Goal: Task Accomplishment & Management: Manage account settings

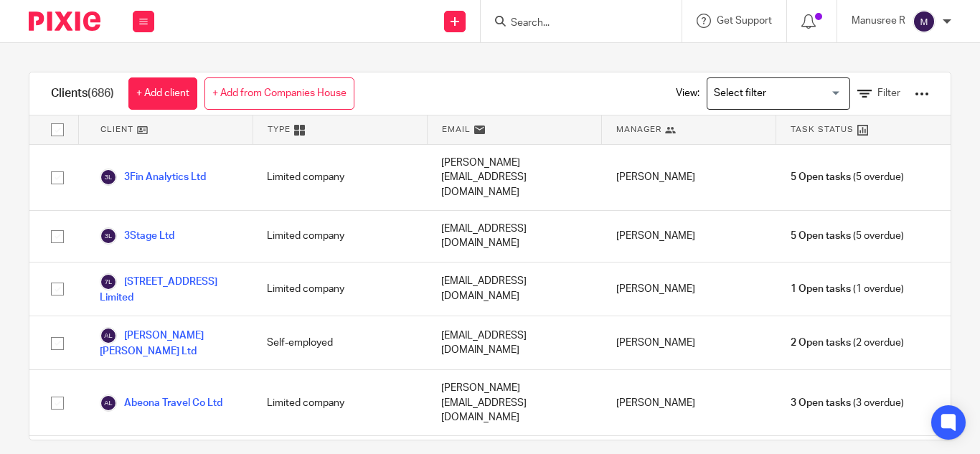
click at [526, 21] on input "Search" at bounding box center [573, 23] width 129 height 13
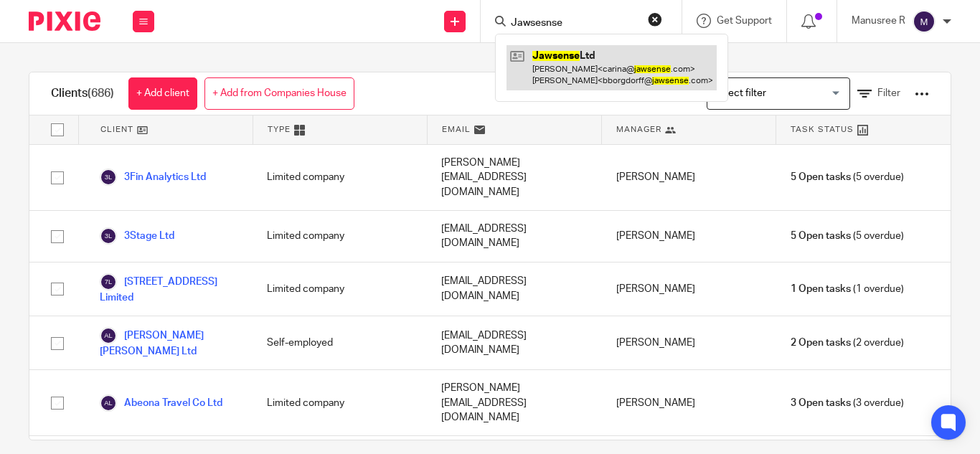
type input "Jawsesnse"
click at [621, 79] on link at bounding box center [611, 67] width 210 height 44
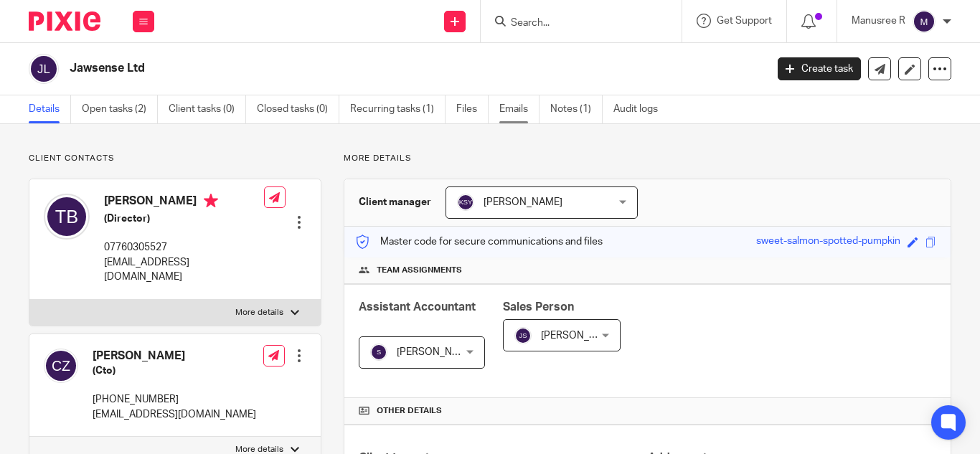
click at [510, 117] on link "Emails" at bounding box center [519, 109] width 40 height 28
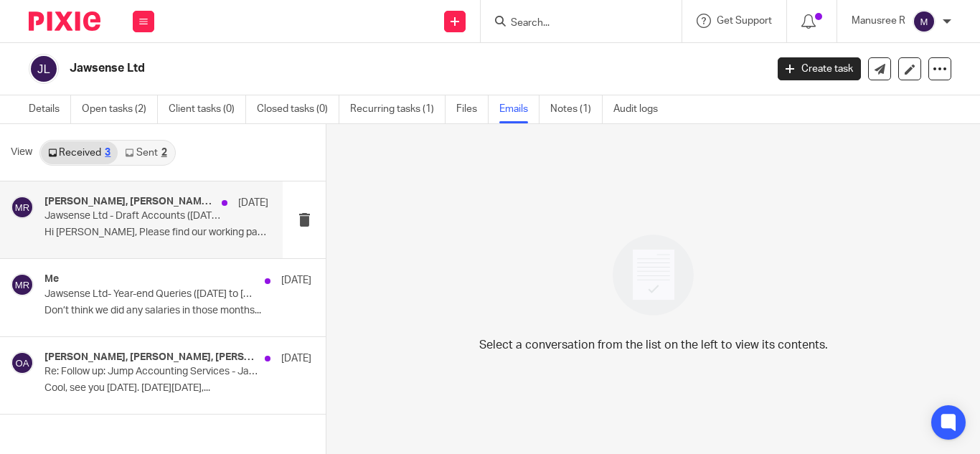
click at [166, 224] on div "[PERSON_NAME], [PERSON_NAME], Me [DATE] Jawsense Ltd - Draft Accounts ([DATE] t…" at bounding box center [156, 220] width 224 height 48
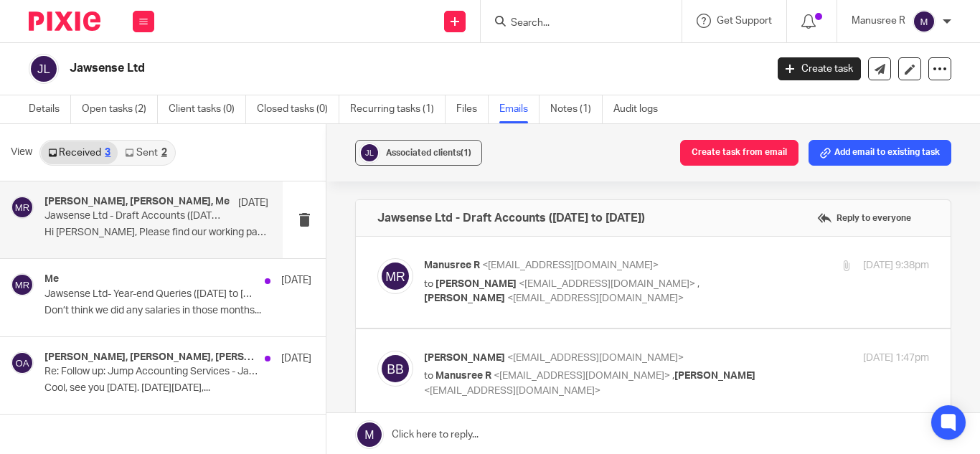
click at [562, 316] on label at bounding box center [653, 282] width 595 height 91
click at [377, 258] on input "checkbox" at bounding box center [377, 257] width 1 height 1
checkbox input "true"
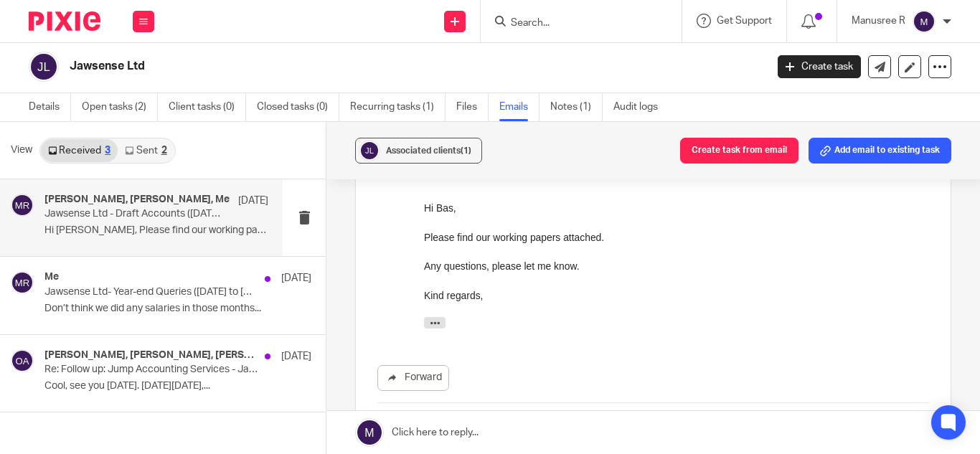
scroll to position [794, 0]
click at [425, 210] on div "Hi Bas, Please find our working papers attached. Any questions, please let me k…" at bounding box center [676, 250] width 505 height 102
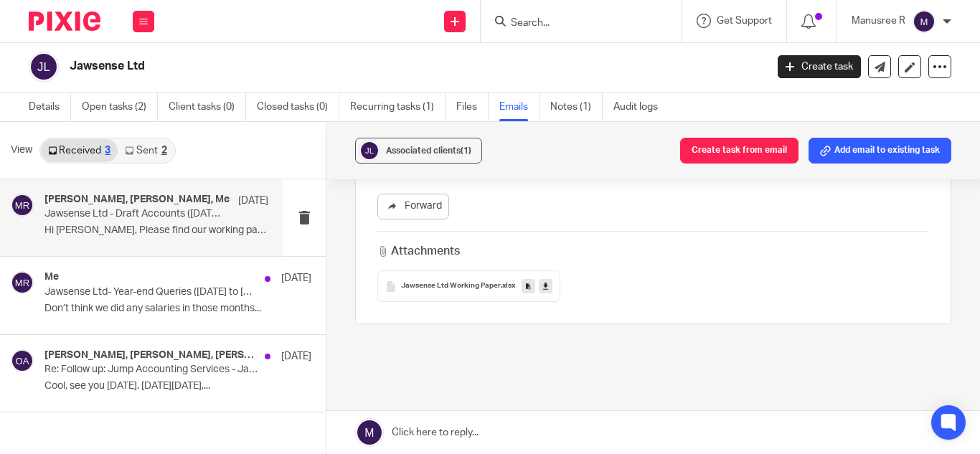
scroll to position [1021, 0]
